Goal: Information Seeking & Learning: Learn about a topic

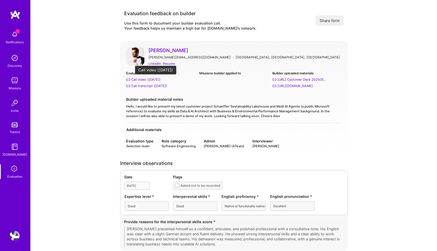
click at [151, 79] on div "Call video (Jul 04, 2025)" at bounding box center [145, 79] width 29 height 5
click at [168, 64] on div "Resume" at bounding box center [169, 63] width 12 height 5
click at [153, 85] on div "Call transcript (Jul 04, 2025)" at bounding box center [149, 85] width 36 height 5
click at [157, 64] on div "LinkedIn" at bounding box center [154, 63] width 12 height 5
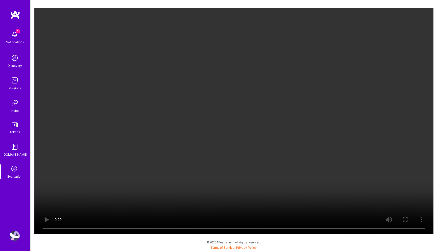
click at [365, 115] on video "Your browser does not support the video tag." at bounding box center [233, 120] width 399 height 225
click at [265, 143] on video "Your browser does not support the video tag." at bounding box center [233, 120] width 399 height 225
click at [226, 138] on video "Your browser does not support the video tag." at bounding box center [233, 120] width 399 height 225
click at [272, 119] on video "Your browser does not support the video tag." at bounding box center [233, 120] width 399 height 225
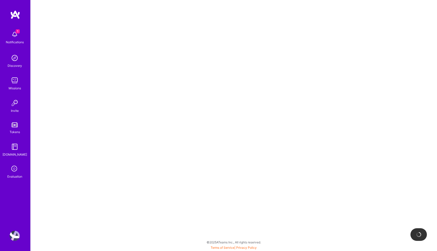
click at [67, 71] on div at bounding box center [234, 125] width 406 height 251
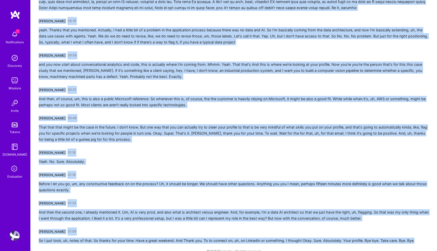
scroll to position [1422, 0]
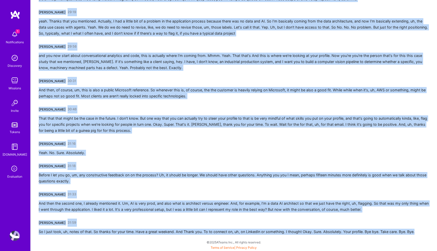
drag, startPoint x: 39, startPoint y: 89, endPoint x: 77, endPoint y: 250, distance: 165.5
copy div "Pedro Nogueira 00:01 I'm doing well too. Thanks for asking. Uh, thanks for taki…"
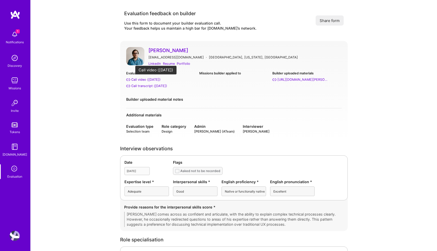
click at [145, 80] on div "Call video (Jul 22, 2025)" at bounding box center [145, 79] width 29 height 5
click at [203, 94] on div "Evaluation call links Call video (Jul 22, 2025) Call transcript (Jul 22, 2025) …" at bounding box center [233, 90] width 215 height 38
click at [169, 64] on div "Resume" at bounding box center [169, 63] width 12 height 5
click at [146, 85] on div "Call transcript (Jul 22, 2025)" at bounding box center [149, 85] width 36 height 5
click at [170, 63] on div "Resume" at bounding box center [169, 63] width 12 height 5
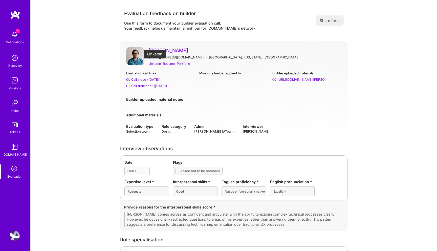
click at [154, 63] on div "LinkedIn" at bounding box center [154, 63] width 12 height 5
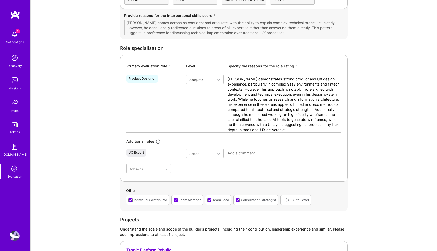
scroll to position [172, 0]
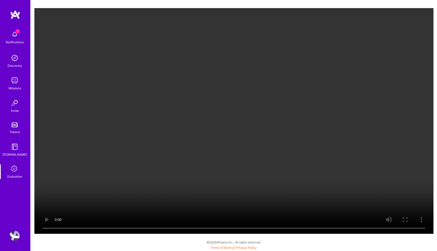
click at [362, 145] on video "Your browser does not support the video tag." at bounding box center [233, 120] width 399 height 225
click at [152, 158] on video "Your browser does not support the video tag." at bounding box center [233, 120] width 399 height 225
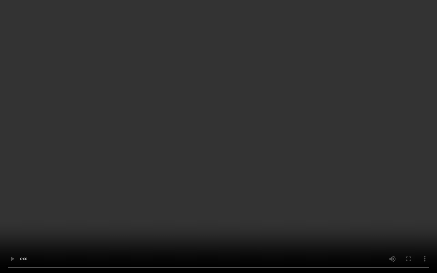
click at [323, 178] on video "Your browser does not support the video tag." at bounding box center [218, 136] width 437 height 273
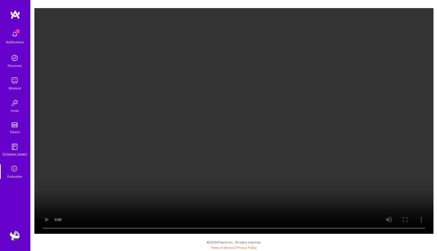
click at [250, 128] on video "Your browser does not support the video tag." at bounding box center [233, 120] width 399 height 225
click at [234, 138] on video "Your browser does not support the video tag." at bounding box center [233, 120] width 399 height 225
click at [247, 144] on video "Your browser does not support the video tag." at bounding box center [233, 120] width 399 height 225
click at [150, 166] on video "Your browser does not support the video tag." at bounding box center [233, 120] width 399 height 225
click at [127, 180] on video "Your browser does not support the video tag." at bounding box center [233, 120] width 399 height 225
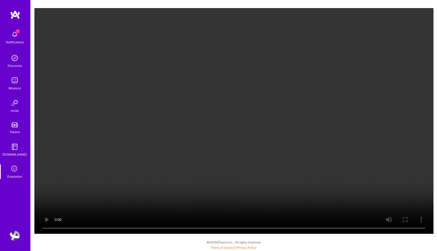
click at [376, 116] on video "Your browser does not support the video tag." at bounding box center [233, 120] width 399 height 225
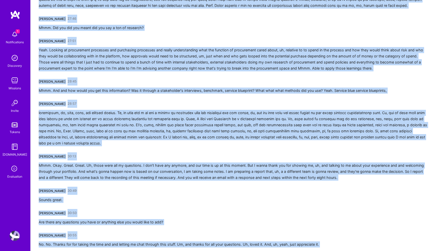
scroll to position [1327, 0]
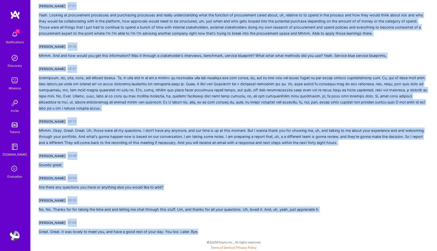
drag, startPoint x: 39, startPoint y: 89, endPoint x: 107, endPoint y: 250, distance: 175.2
copy div "[PERSON_NAME] 00:00 Not too bad. Sorry for, uh, getting to move this around a c…"
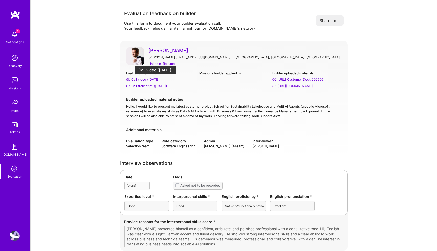
click at [143, 79] on div "Call video (Jul 04, 2025)" at bounding box center [145, 79] width 29 height 5
